Goal: Find specific page/section: Find specific page/section

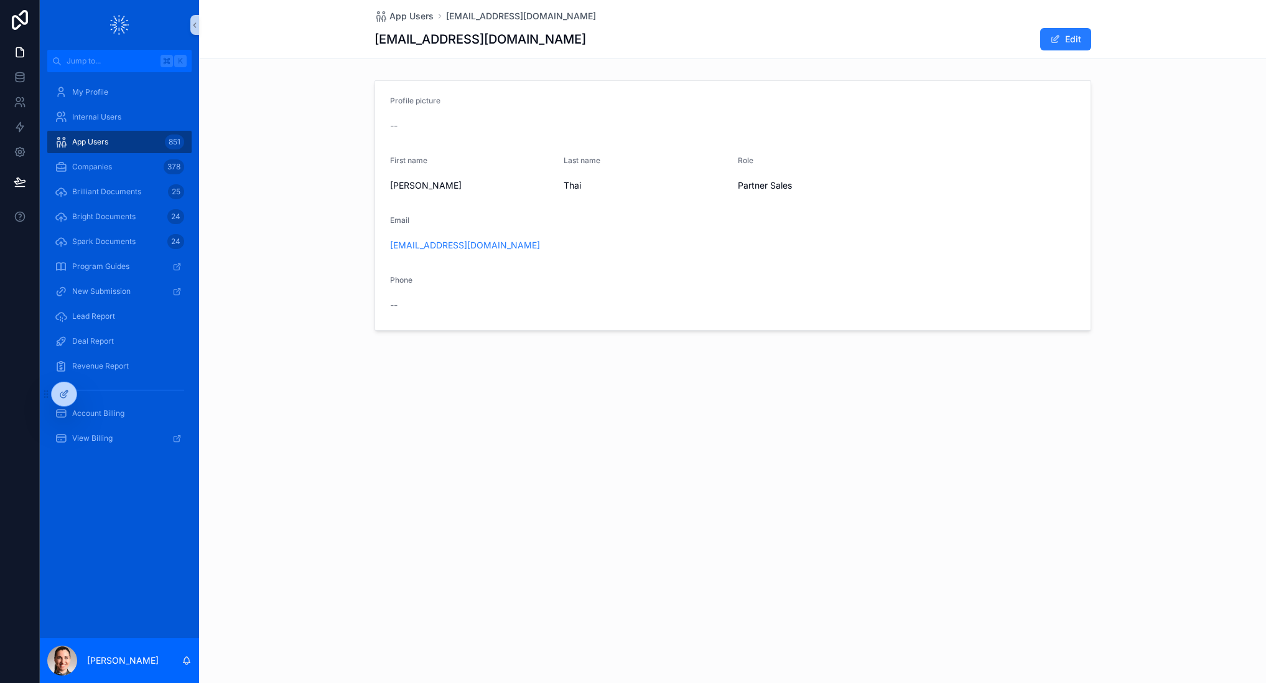
click at [82, 139] on span "App Users" at bounding box center [90, 142] width 36 height 10
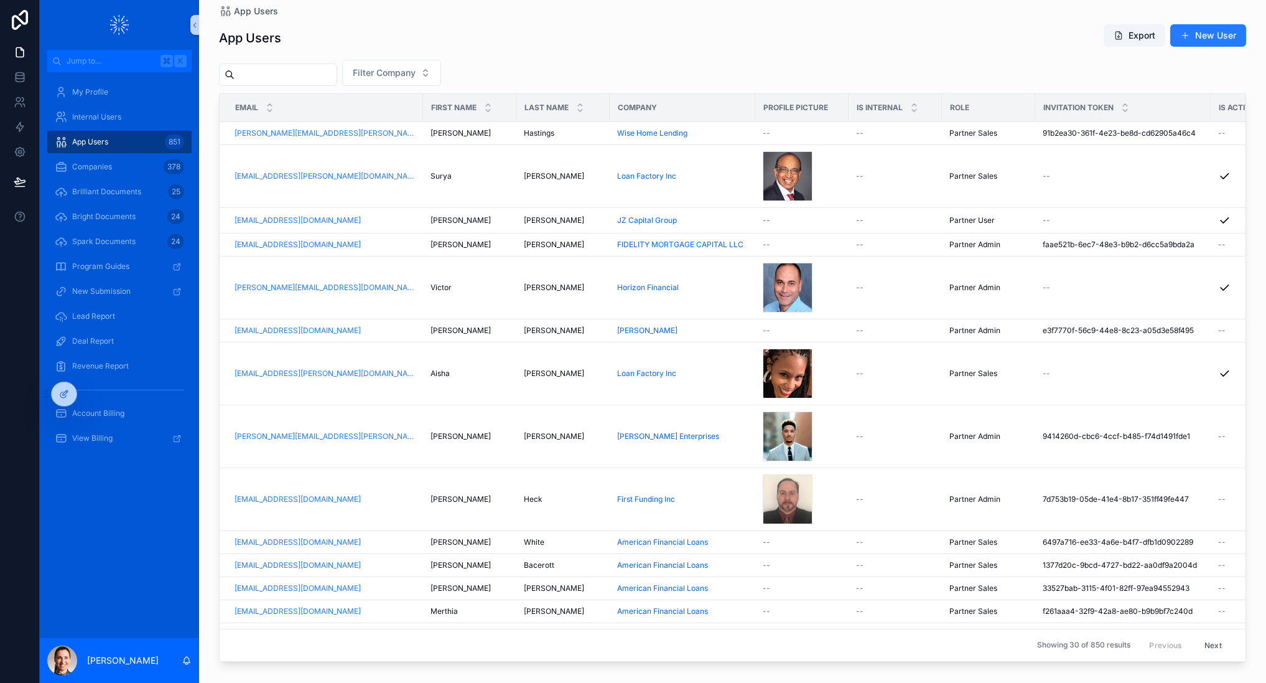
click at [318, 73] on input "scrollable content" at bounding box center [286, 74] width 102 height 17
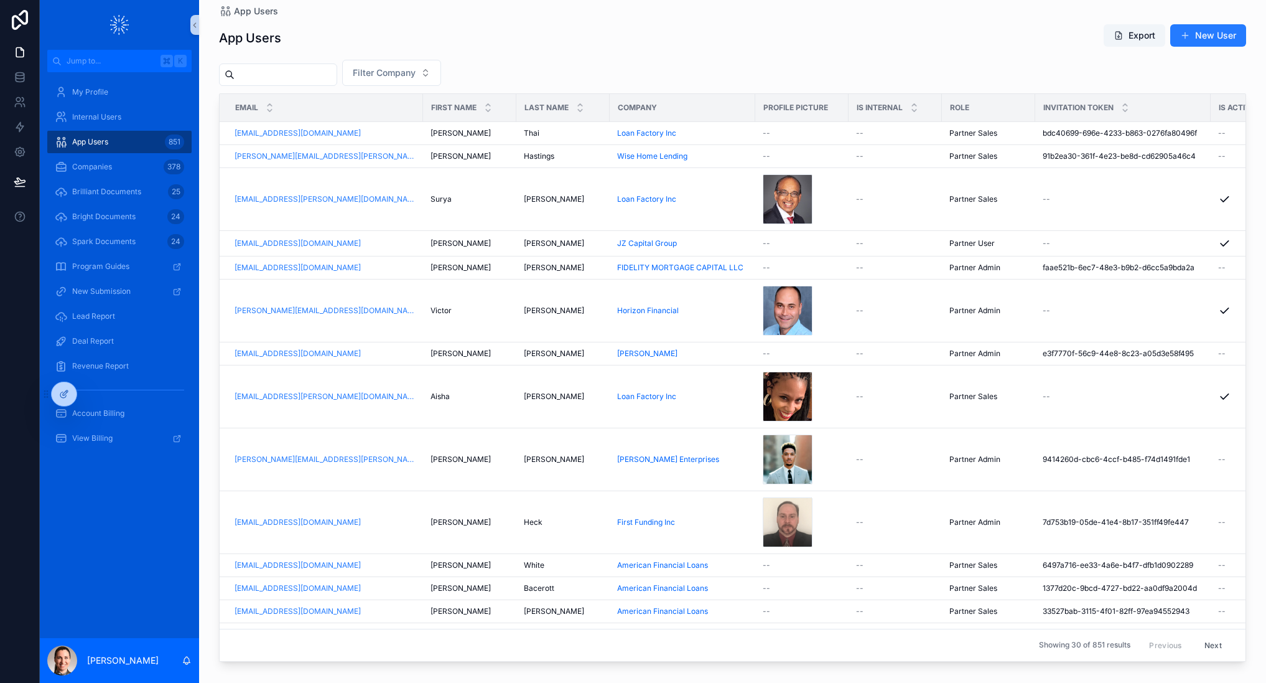
paste input "********"
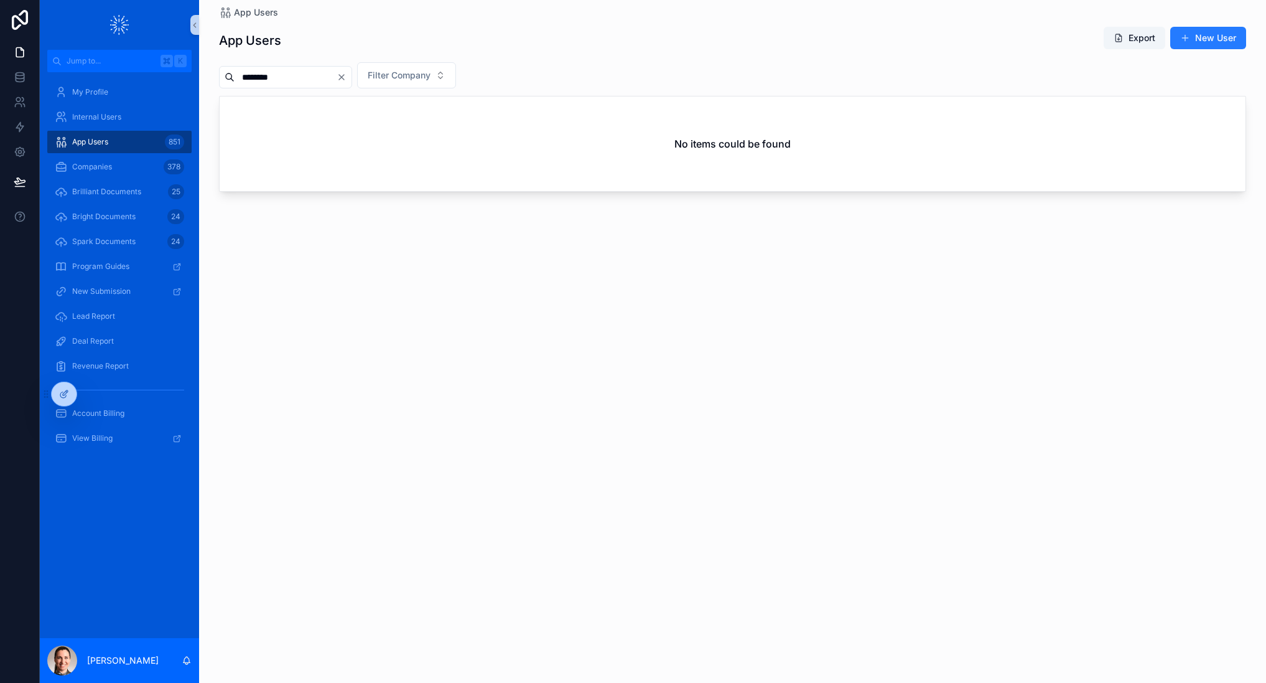
type input "********"
